Goal: Find specific page/section: Find specific page/section

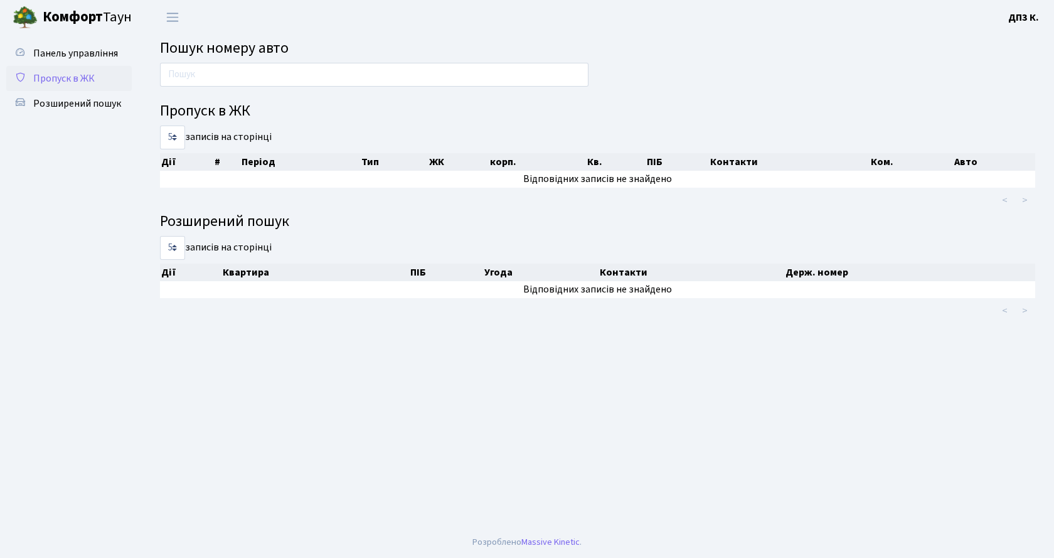
click at [82, 77] on span "Пропуск в ЖК" at bounding box center [63, 79] width 61 height 14
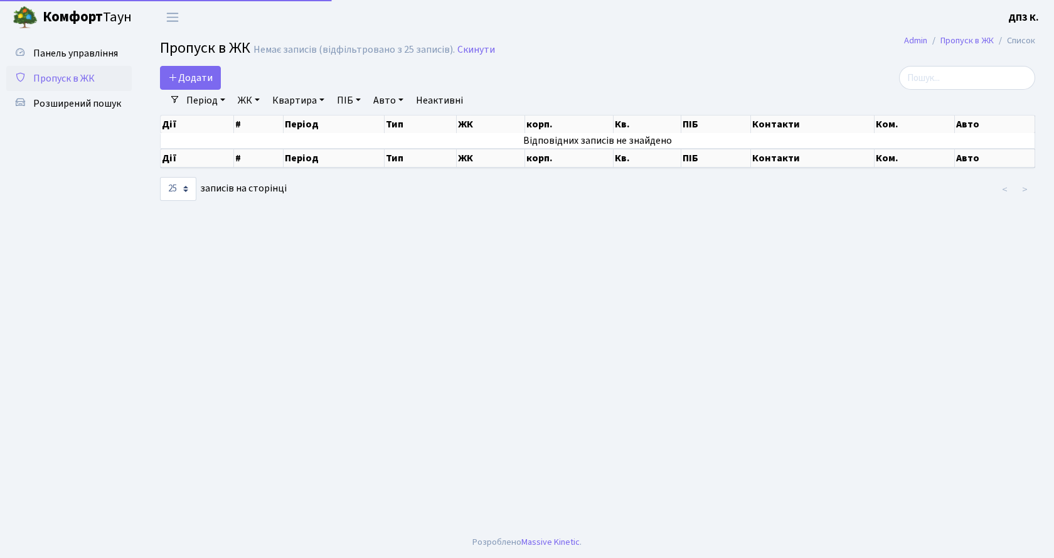
select select "25"
click at [194, 98] on link "Період" at bounding box center [205, 100] width 49 height 21
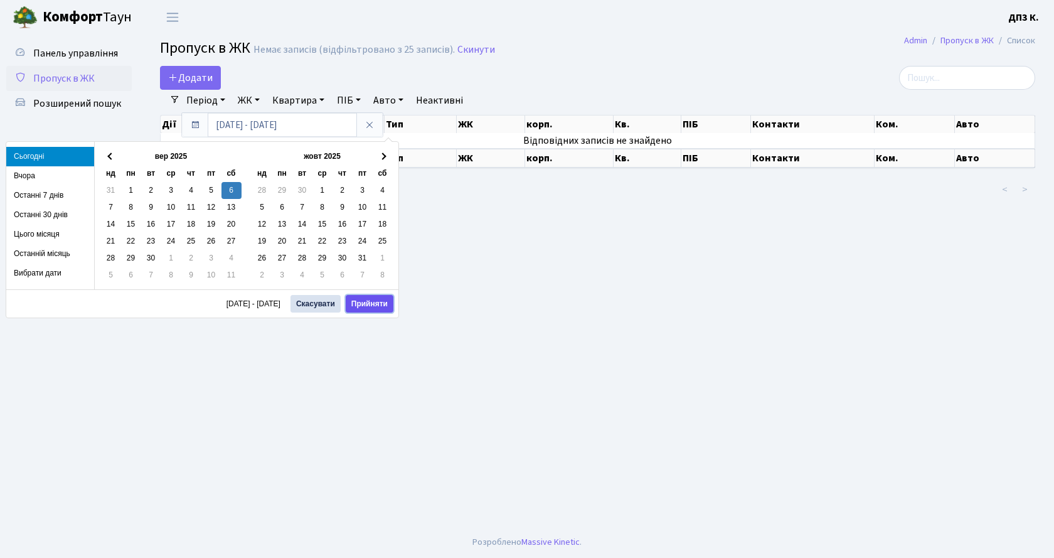
click at [363, 304] on button "Прийняти" at bounding box center [370, 304] width 48 height 18
